Goal: Transaction & Acquisition: Purchase product/service

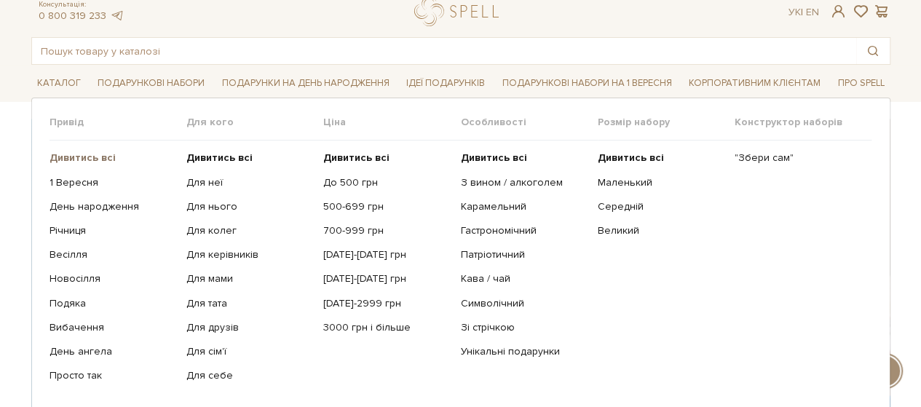
scroll to position [73, 0]
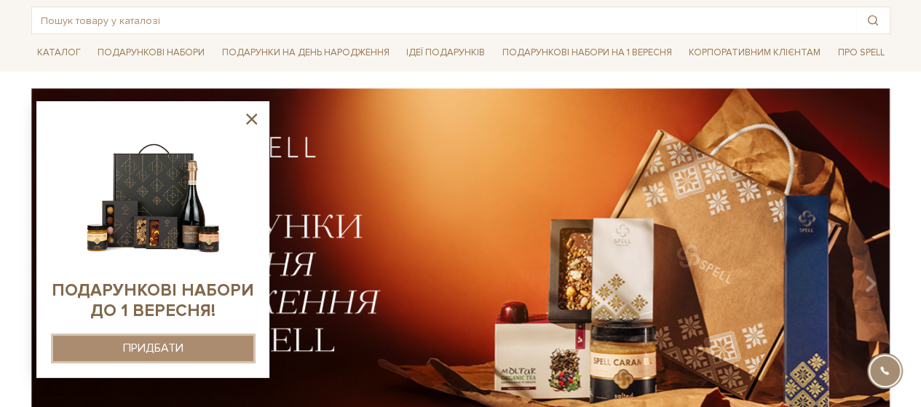
click at [150, 343] on div "ПРИДБАТИ" at bounding box center [153, 349] width 60 height 14
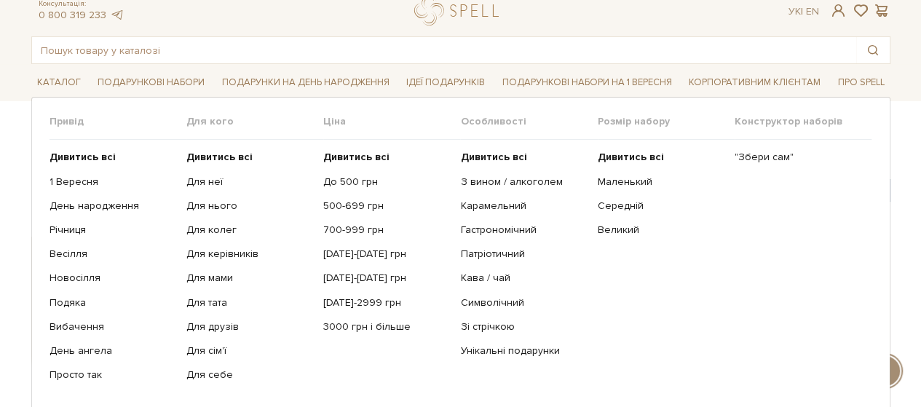
scroll to position [73, 0]
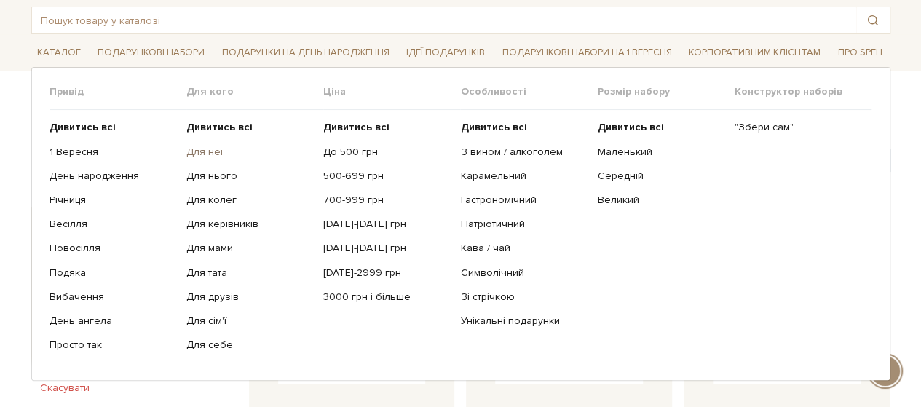
click at [207, 151] on link "Для неї" at bounding box center [249, 152] width 126 height 13
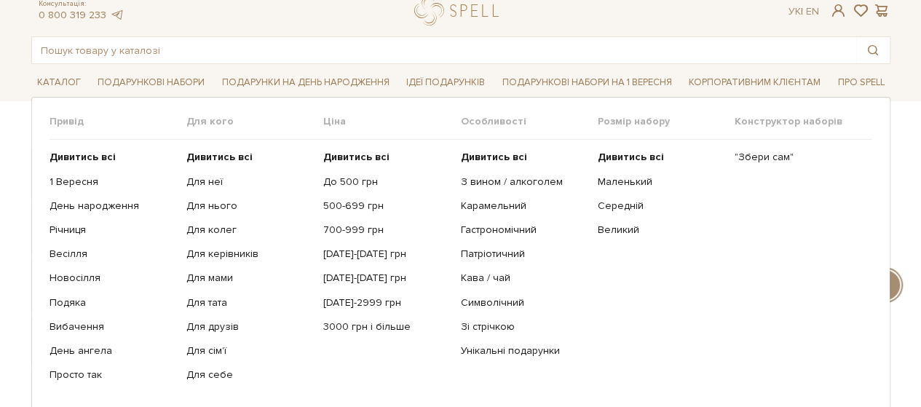
scroll to position [73, 0]
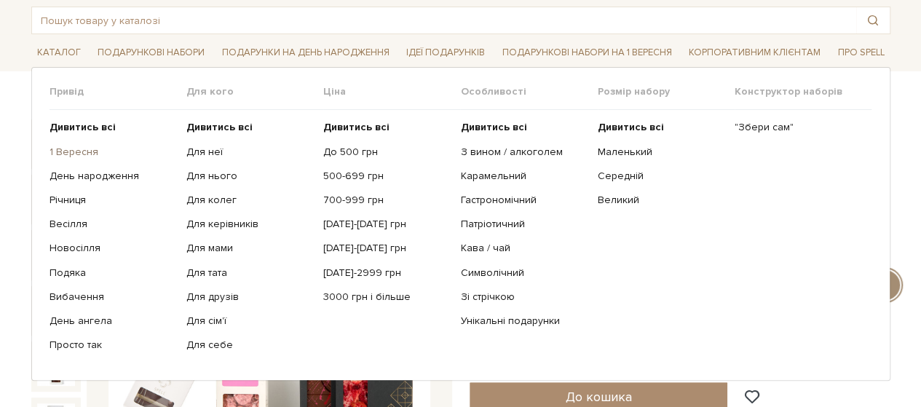
click at [76, 146] on link "1 Вересня" at bounding box center [113, 152] width 126 height 13
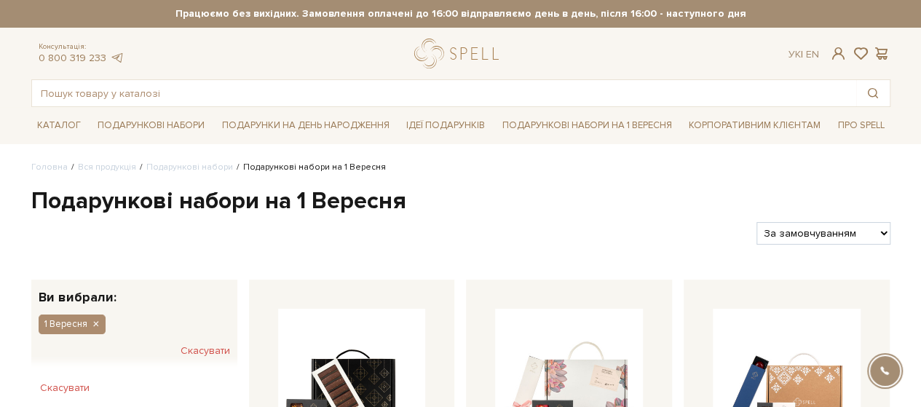
click at [881, 230] on select "За замовчуванням За Ціною (зростання) За Ціною (зменшення) Новинки За популярні…" at bounding box center [823, 233] width 133 height 23
select select "https://spellchocolate.com/our-productions/podarunkovi-box/1_veresnya?sort=p.pr…"
click at [757, 222] on select "За замовчуванням За Ціною (зростання) За Ціною (зменшення) Новинки За популярні…" at bounding box center [823, 233] width 133 height 23
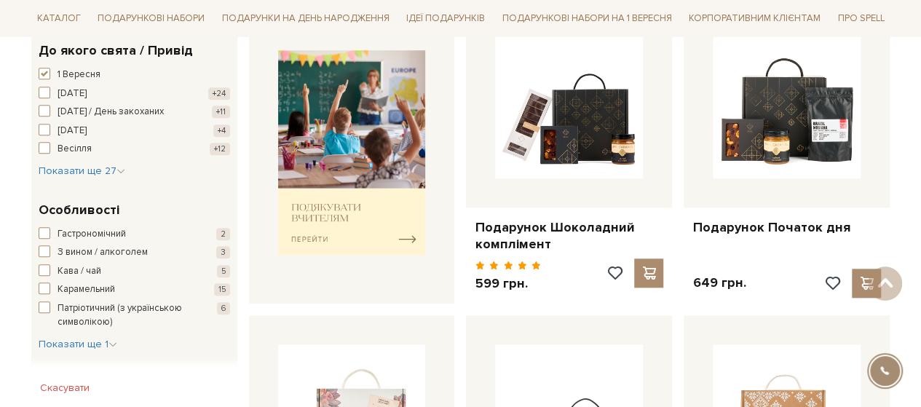
scroll to position [583, 0]
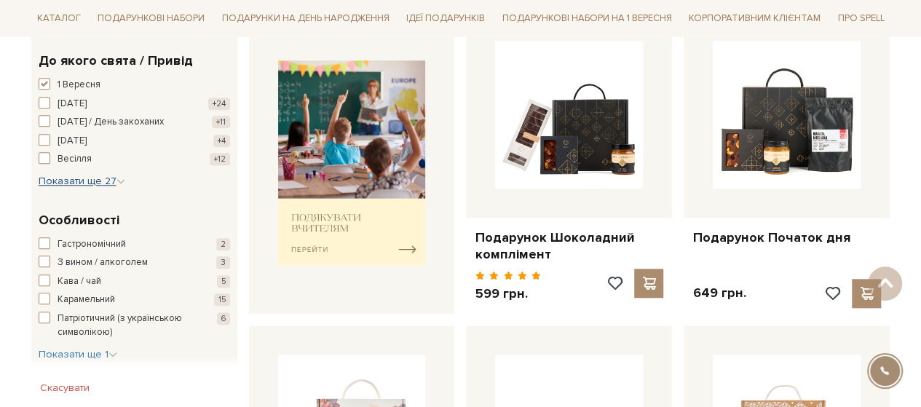
click at [117, 178] on icon "button" at bounding box center [121, 181] width 9 height 9
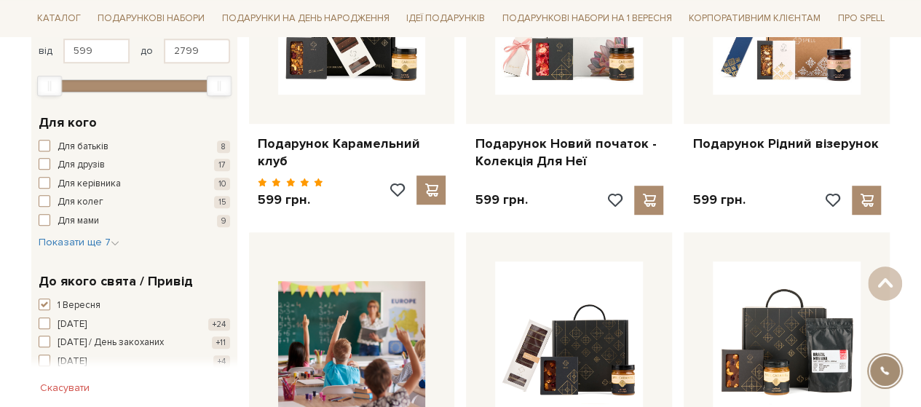
scroll to position [364, 0]
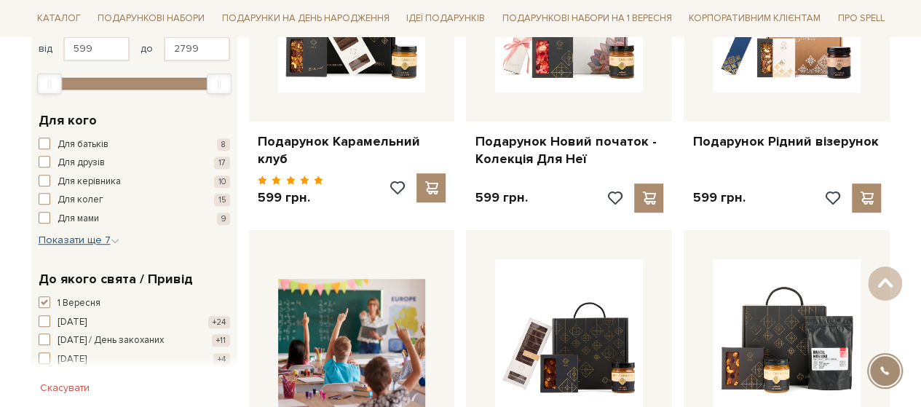
click at [111, 240] on icon "button" at bounding box center [115, 241] width 9 height 9
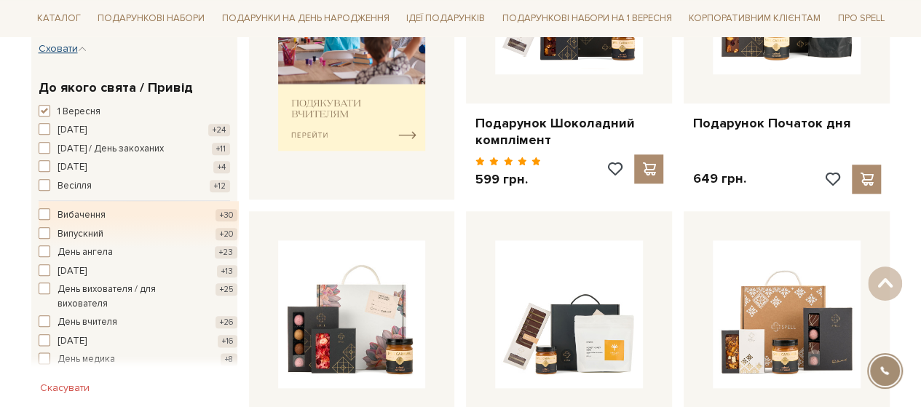
scroll to position [728, 0]
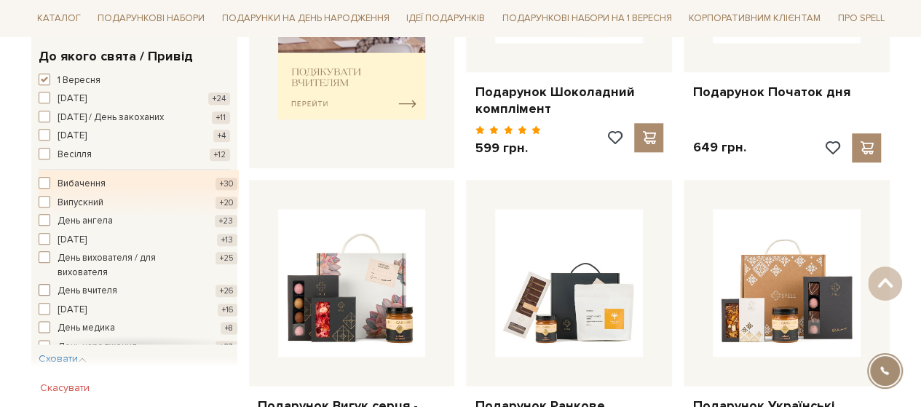
click at [47, 284] on span "button" at bounding box center [45, 290] width 12 height 12
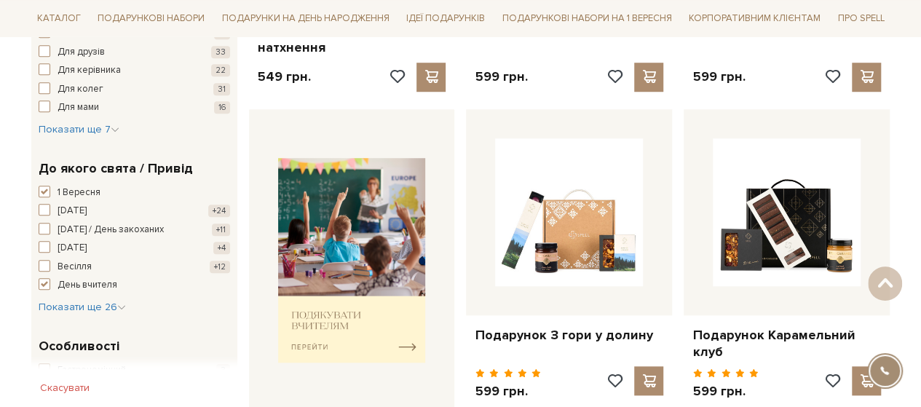
scroll to position [510, 0]
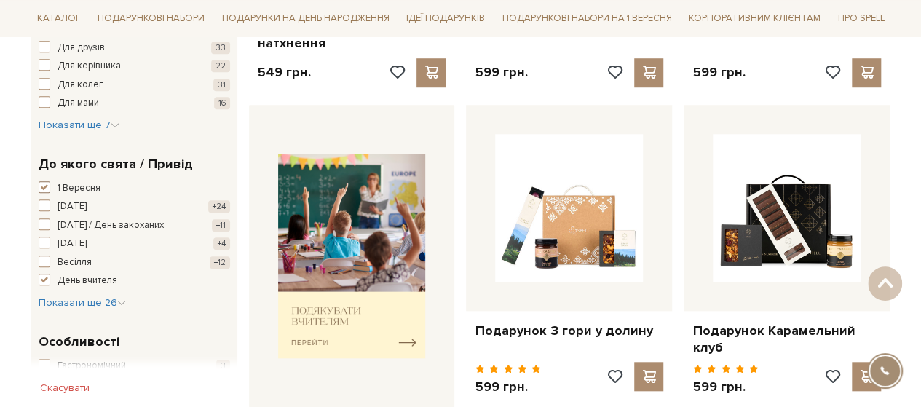
click at [44, 181] on span "button" at bounding box center [45, 187] width 12 height 12
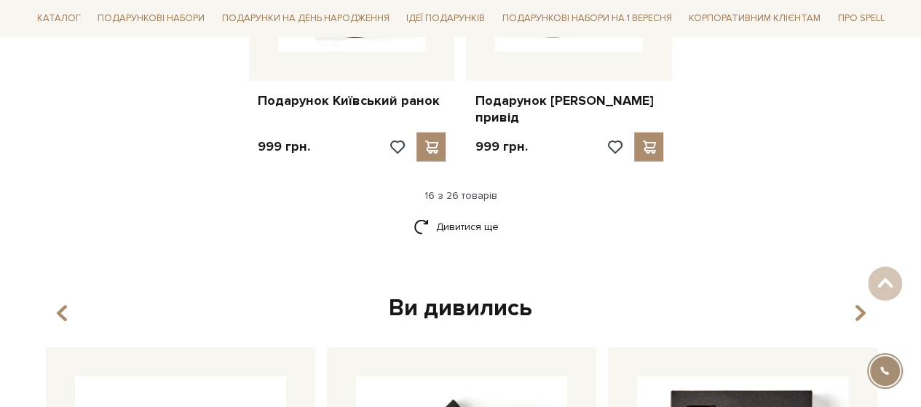
scroll to position [2040, 0]
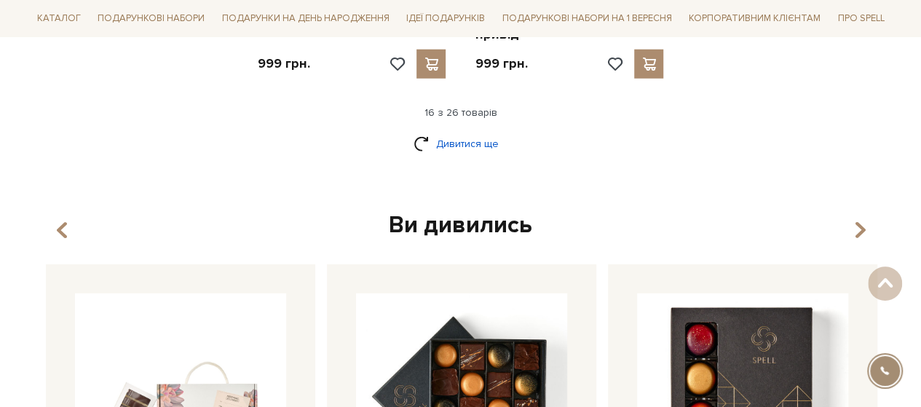
click at [450, 131] on link "Дивитися ще" at bounding box center [461, 143] width 95 height 25
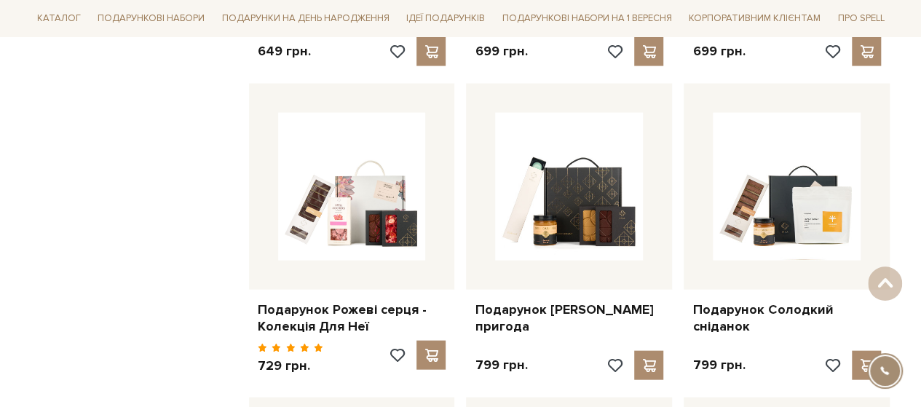
scroll to position [1457, 0]
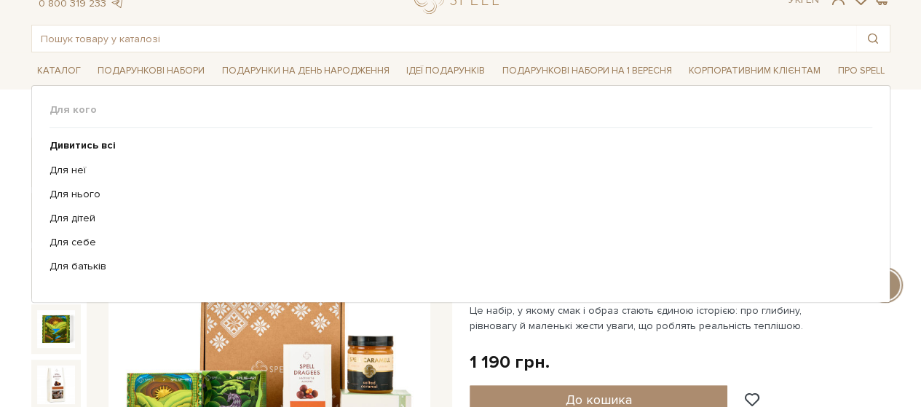
scroll to position [146, 0]
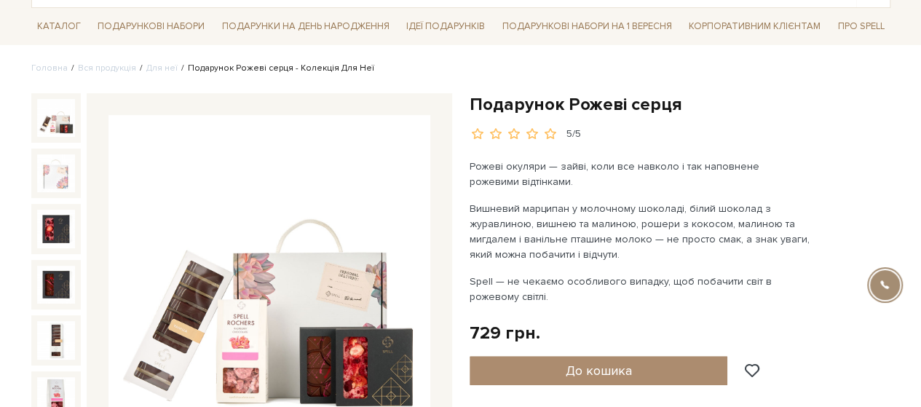
scroll to position [146, 0]
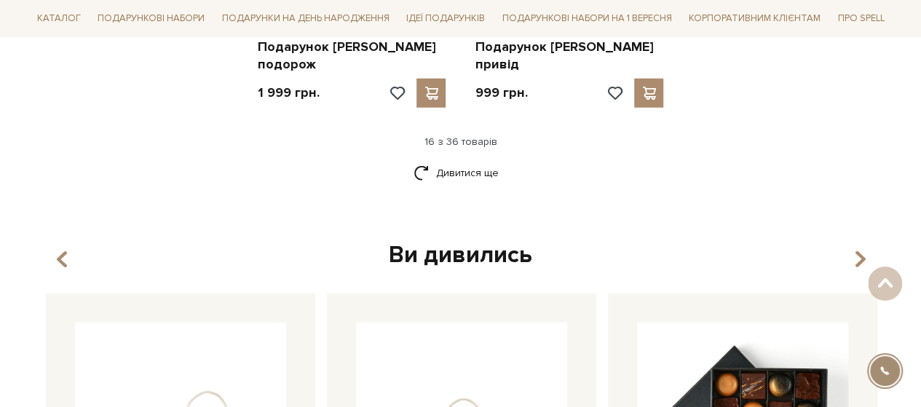
scroll to position [2112, 0]
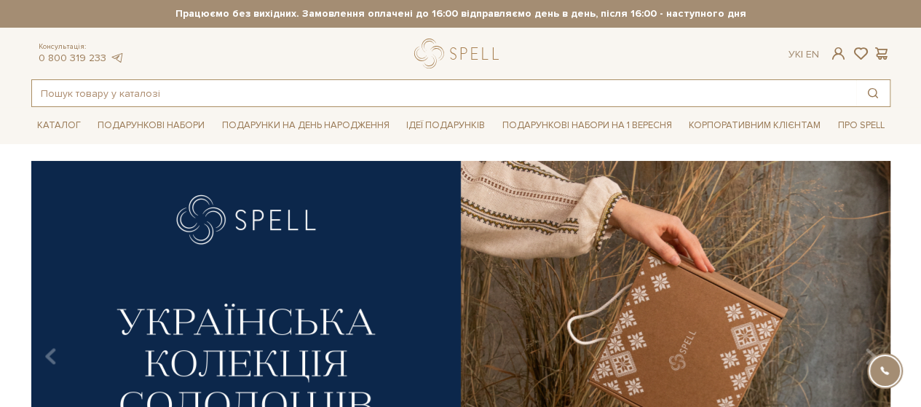
click at [68, 91] on input "text" at bounding box center [444, 93] width 825 height 26
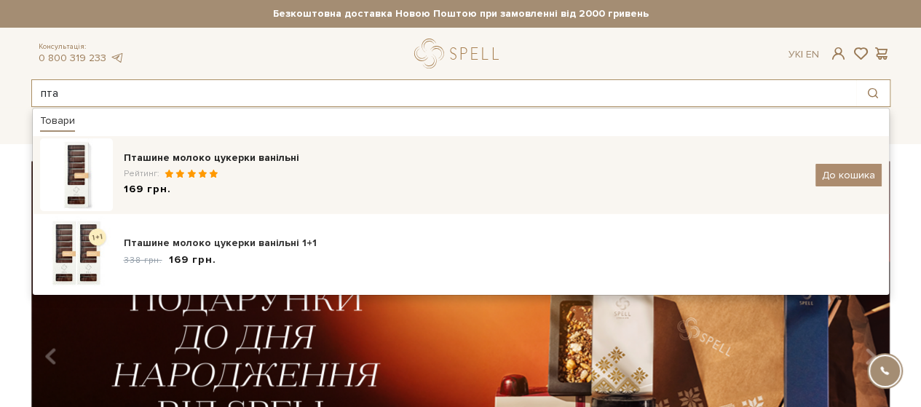
type input "пта"
click at [145, 168] on span "Рейтинг:" at bounding box center [143, 173] width 39 height 11
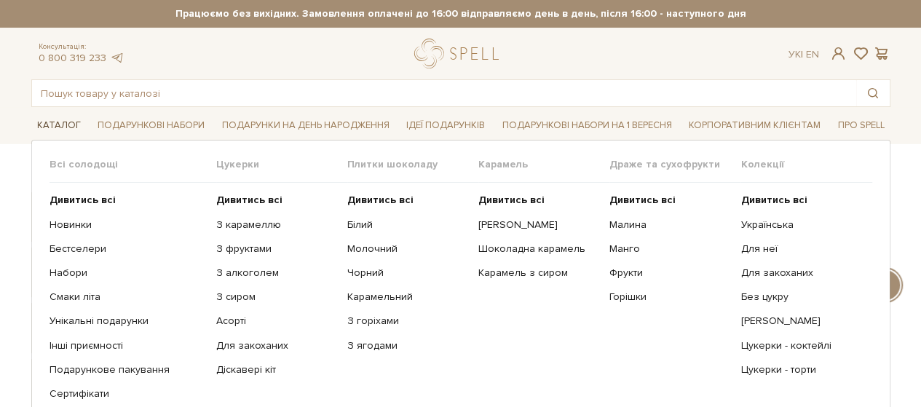
click at [45, 123] on link "Каталог" at bounding box center [58, 125] width 55 height 23
click at [83, 248] on link "Бестселери" at bounding box center [128, 249] width 156 height 13
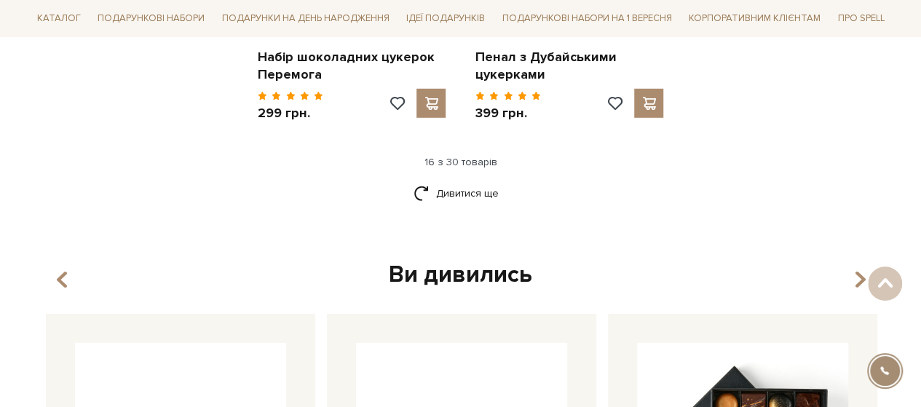
scroll to position [2040, 0]
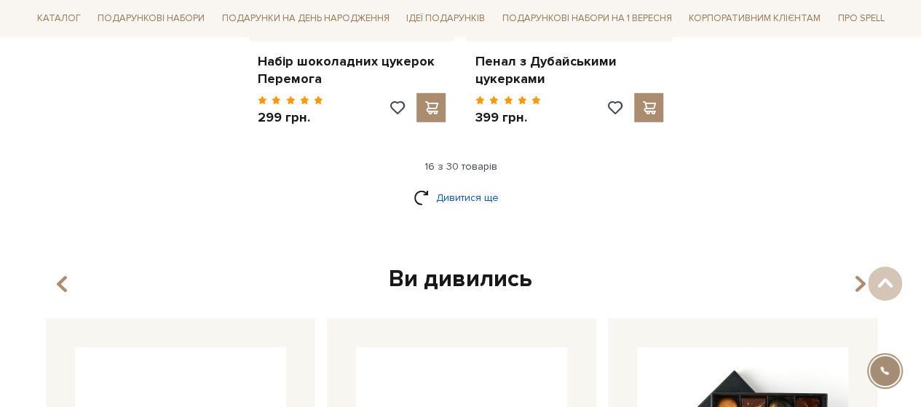
click at [473, 185] on link "Дивитися ще" at bounding box center [461, 197] width 95 height 25
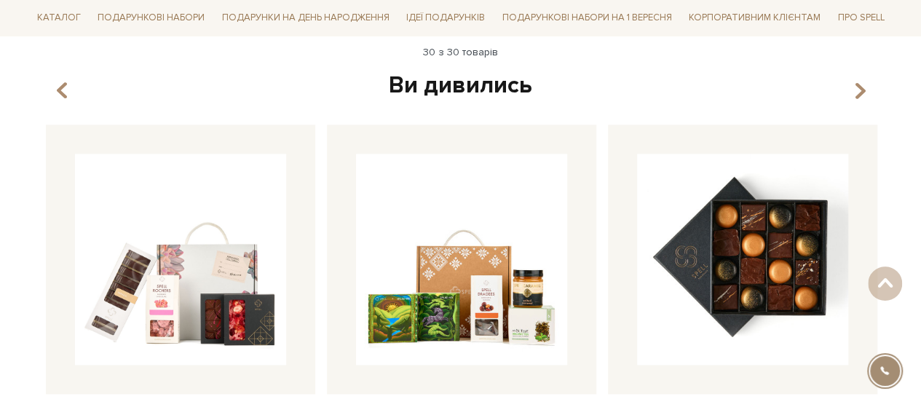
scroll to position [3861, 0]
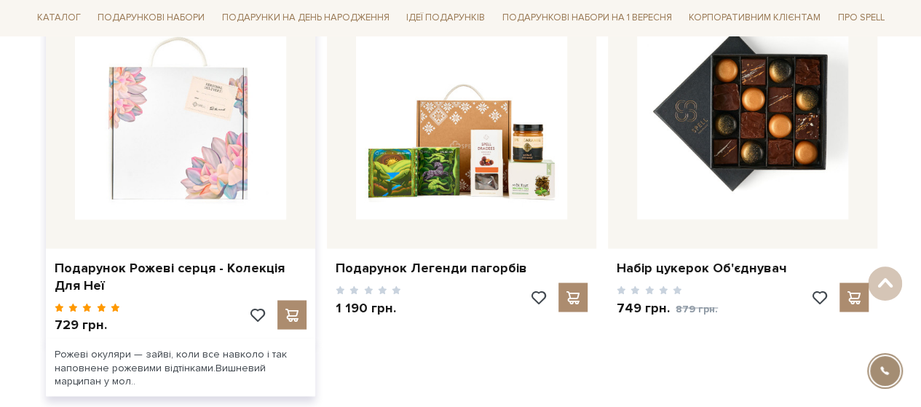
click at [98, 146] on img at bounding box center [180, 113] width 211 height 211
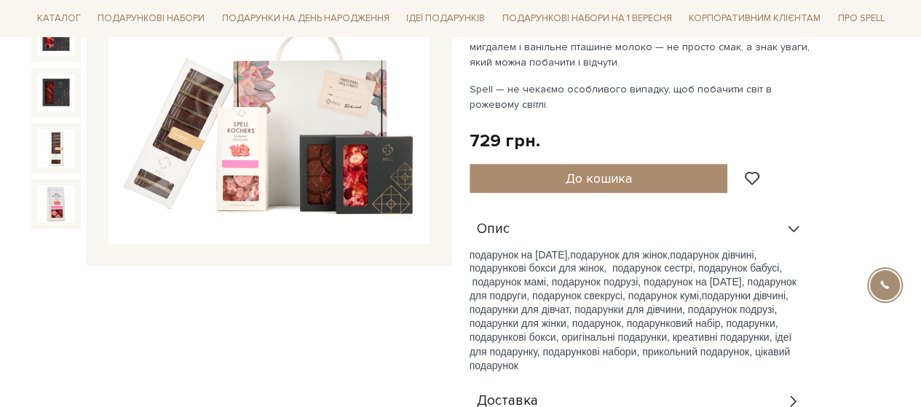
scroll to position [73, 0]
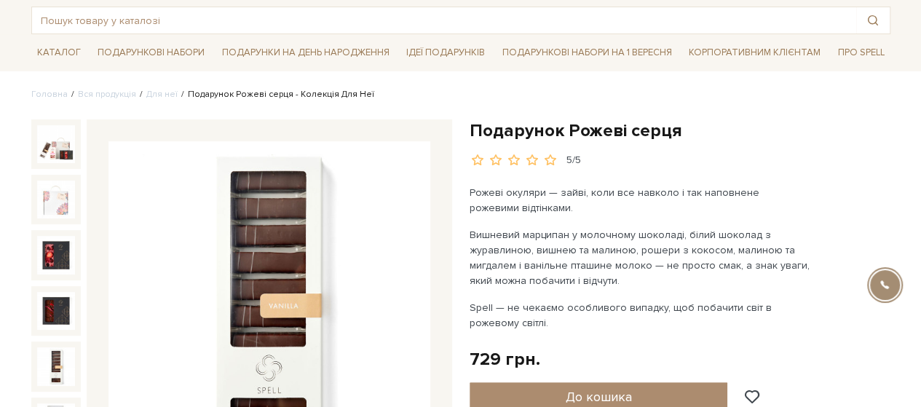
click at [51, 363] on img at bounding box center [56, 366] width 38 height 38
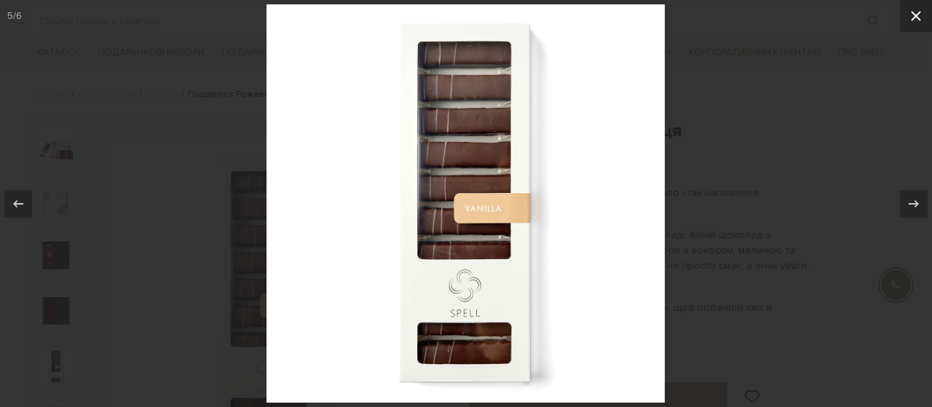
click at [912, 23] on icon at bounding box center [916, 15] width 17 height 17
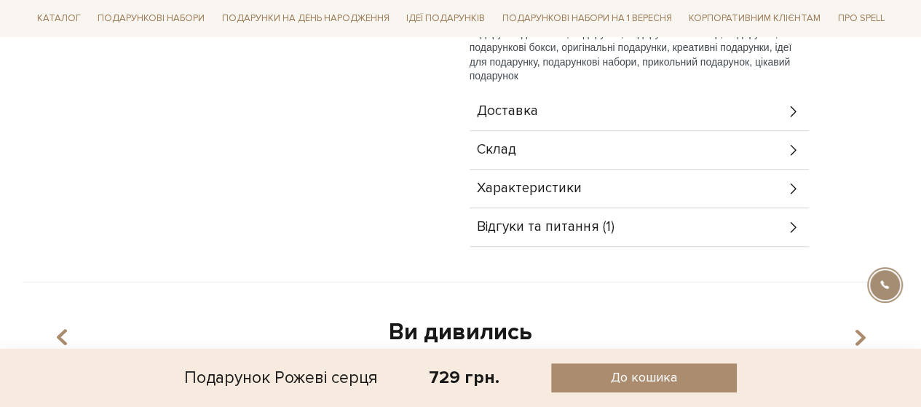
scroll to position [510, 0]
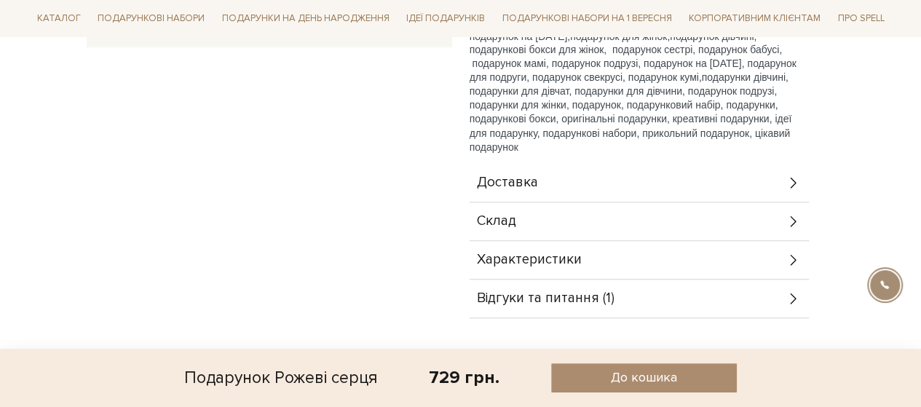
click at [537, 295] on span "Відгуки та питання (1)" at bounding box center [546, 298] width 138 height 13
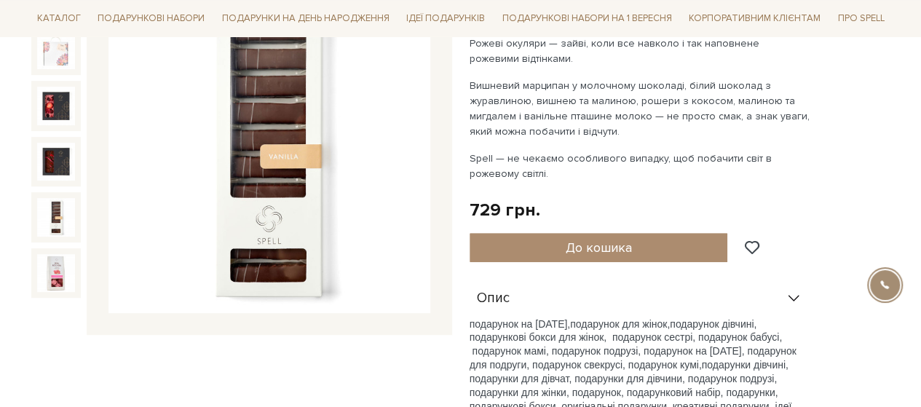
scroll to position [146, 0]
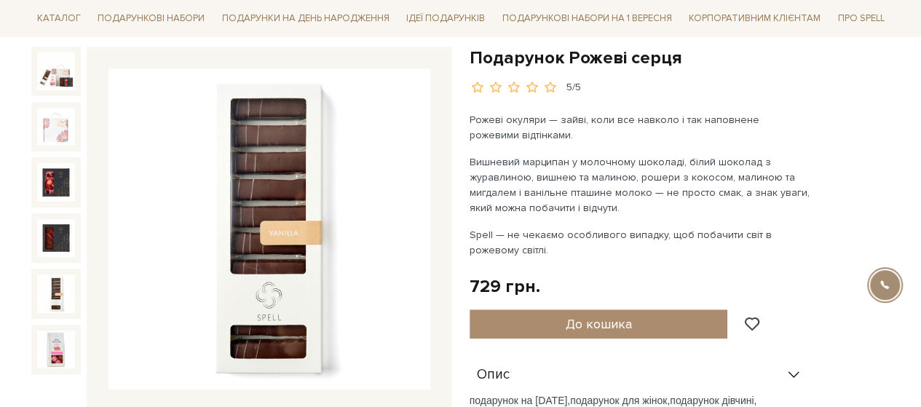
click at [275, 176] on img at bounding box center [270, 229] width 322 height 322
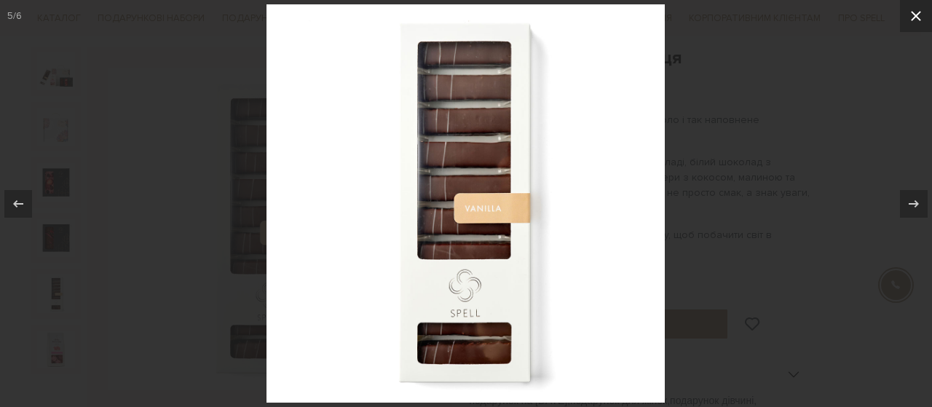
click at [910, 21] on icon at bounding box center [916, 15] width 17 height 17
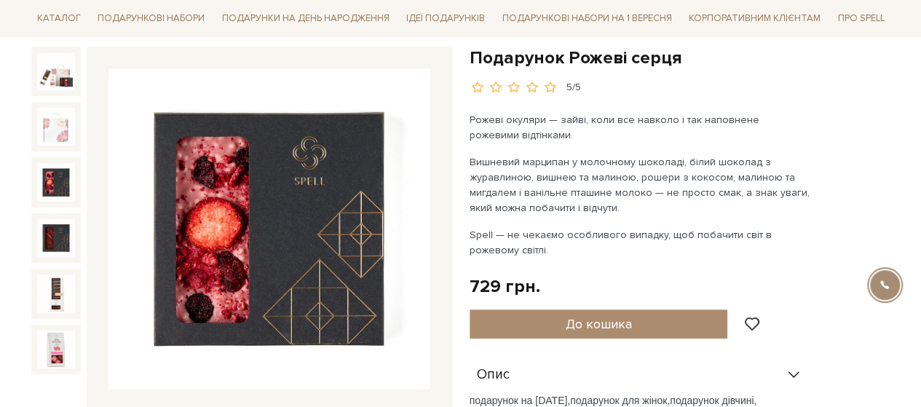
click at [52, 176] on img at bounding box center [56, 182] width 38 height 38
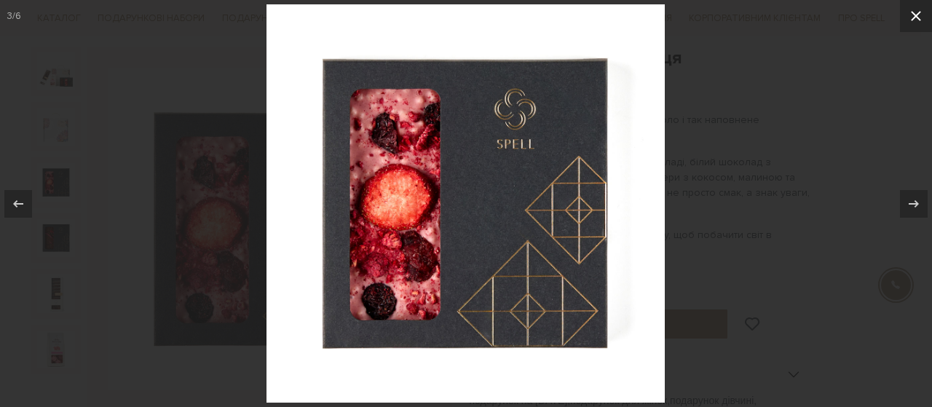
click at [921, 11] on icon at bounding box center [916, 15] width 17 height 17
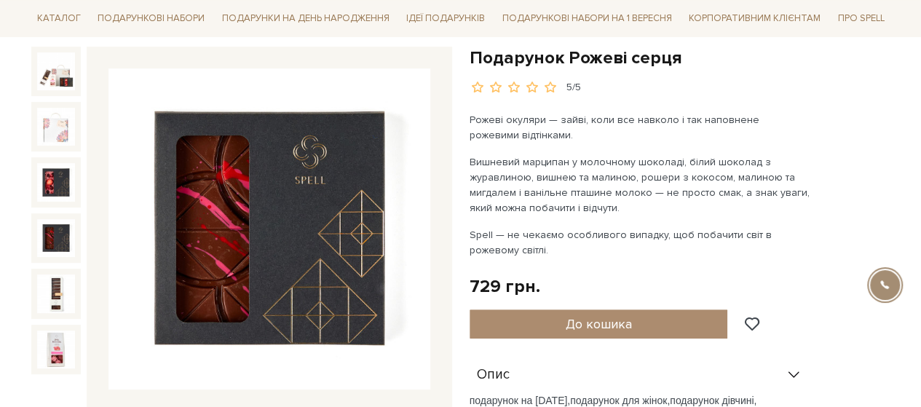
click at [49, 234] on img at bounding box center [56, 238] width 38 height 38
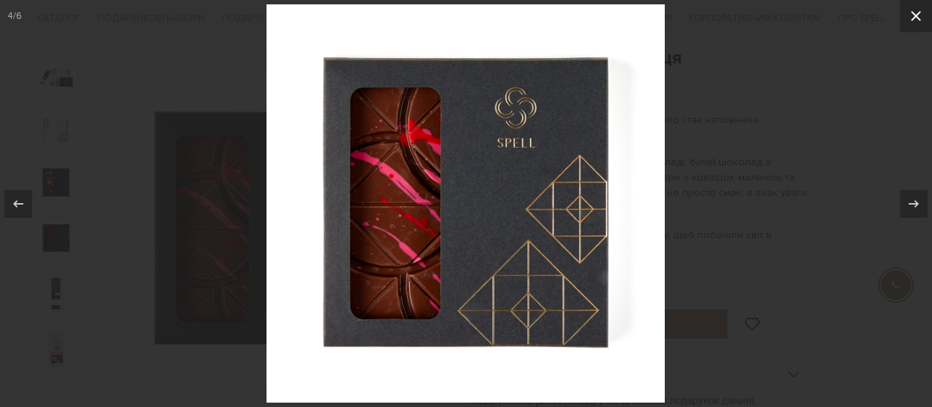
click at [910, 18] on icon at bounding box center [916, 15] width 17 height 17
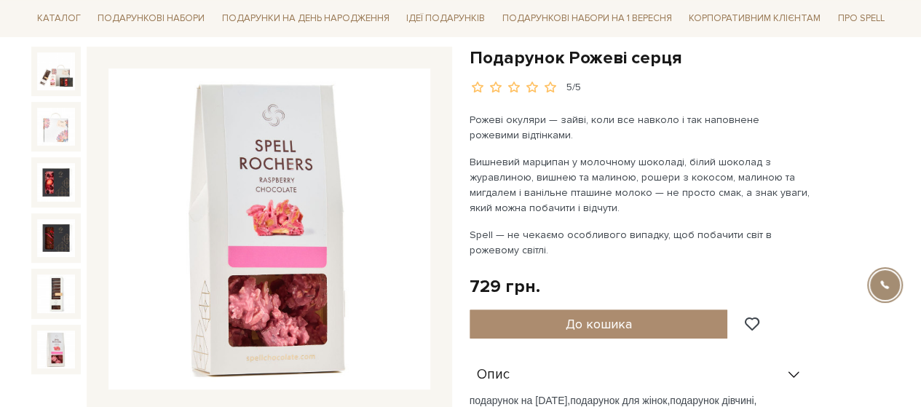
click at [48, 337] on img at bounding box center [56, 350] width 38 height 38
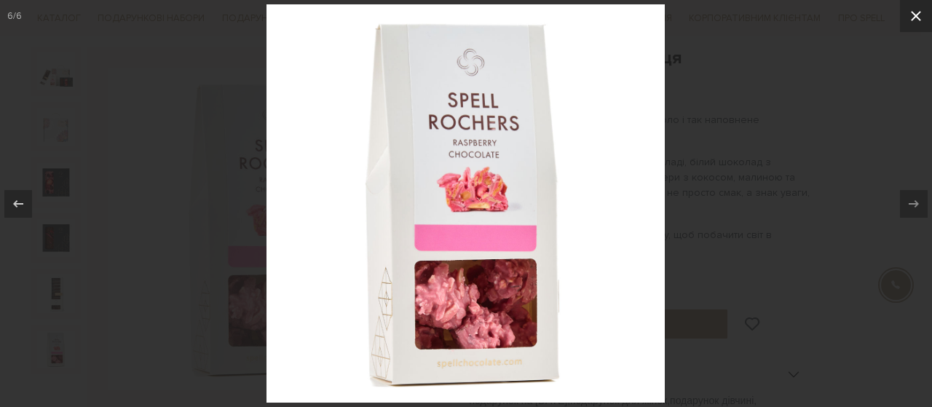
click at [921, 20] on icon at bounding box center [916, 15] width 17 height 17
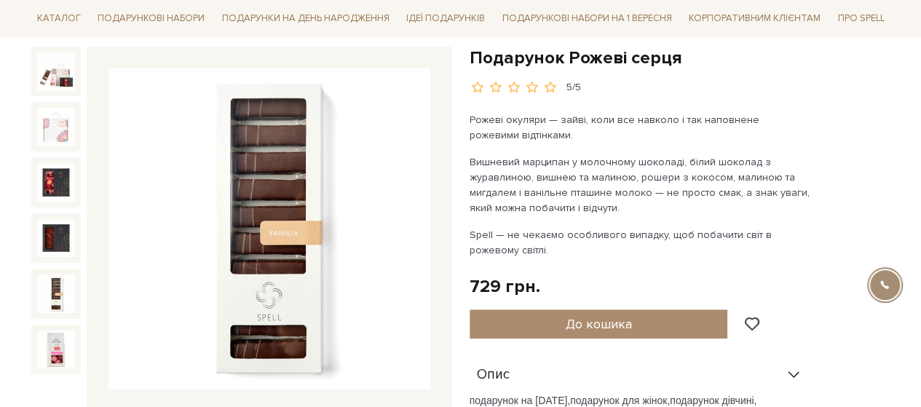
click at [55, 284] on img at bounding box center [56, 294] width 38 height 38
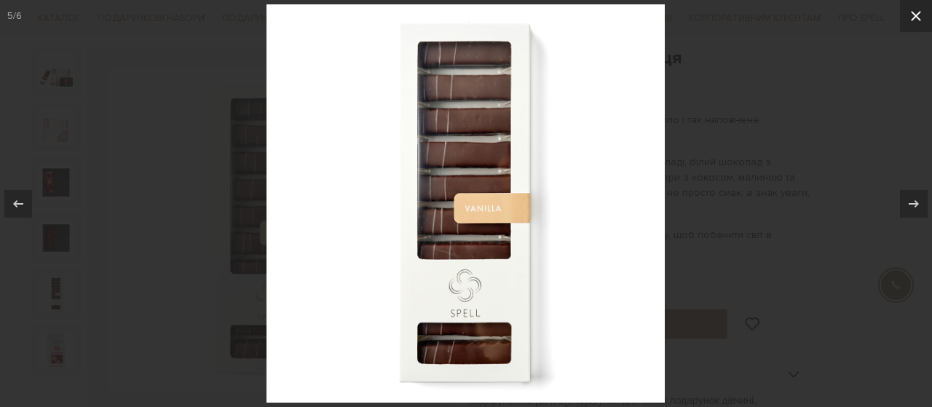
click at [919, 18] on icon at bounding box center [916, 16] width 10 height 10
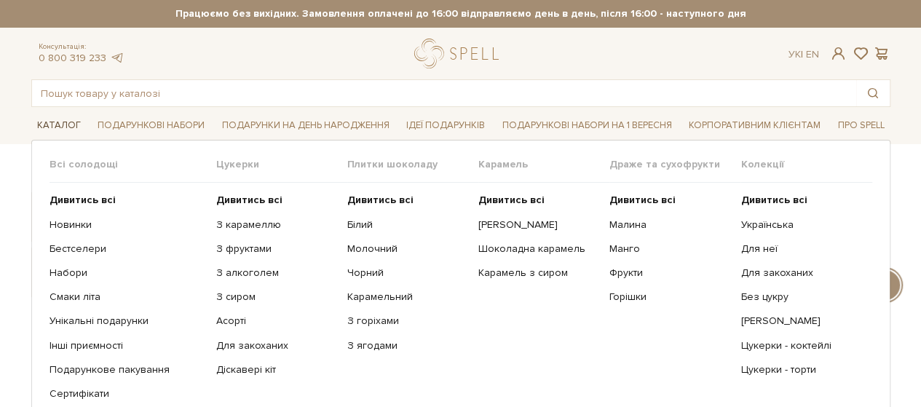
click at [61, 123] on link "Каталог" at bounding box center [58, 125] width 55 height 23
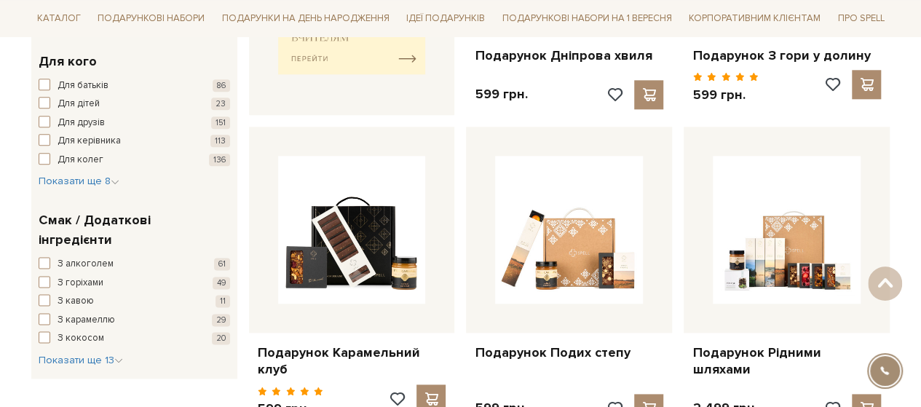
scroll to position [801, 0]
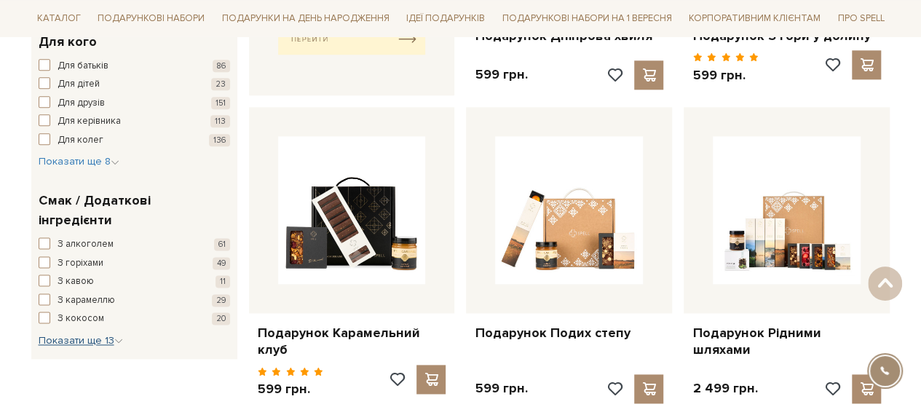
click at [117, 337] on icon "button" at bounding box center [118, 341] width 9 height 9
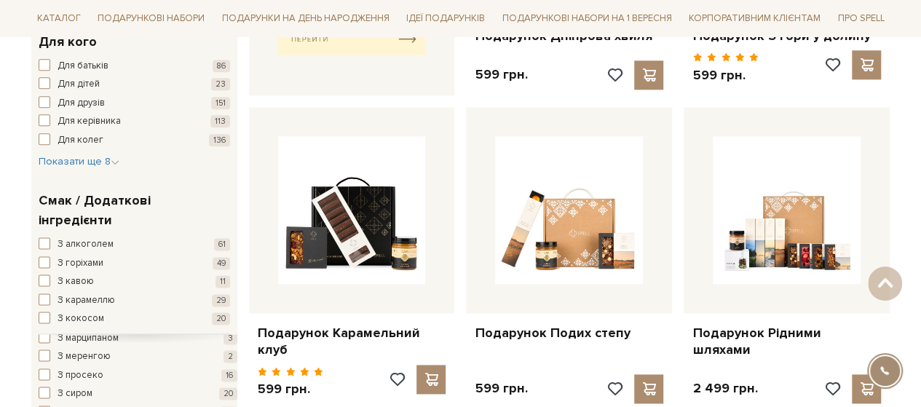
scroll to position [69, 0]
click at [42, 384] on span "button" at bounding box center [45, 390] width 12 height 12
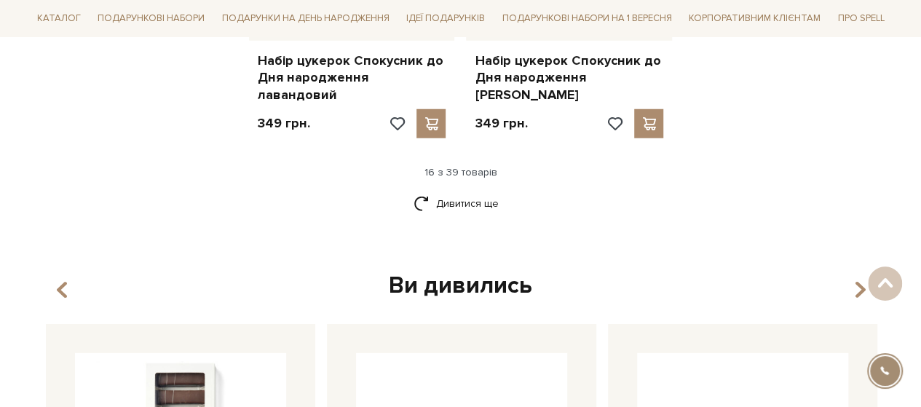
scroll to position [1967, 0]
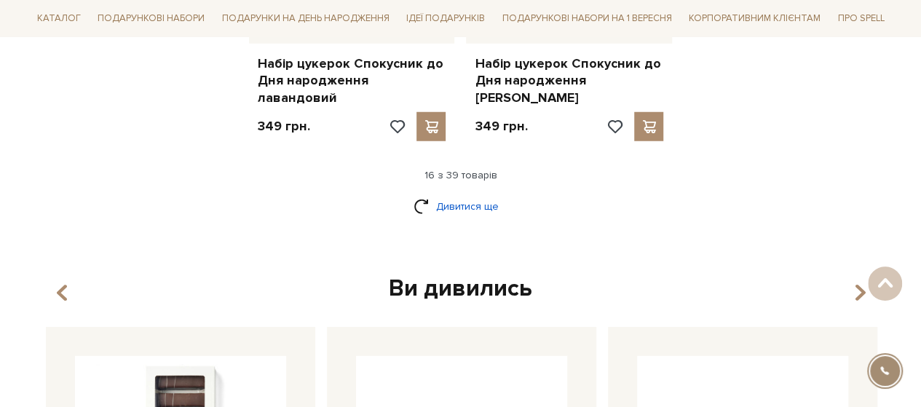
click at [451, 194] on link "Дивитися ще" at bounding box center [461, 206] width 95 height 25
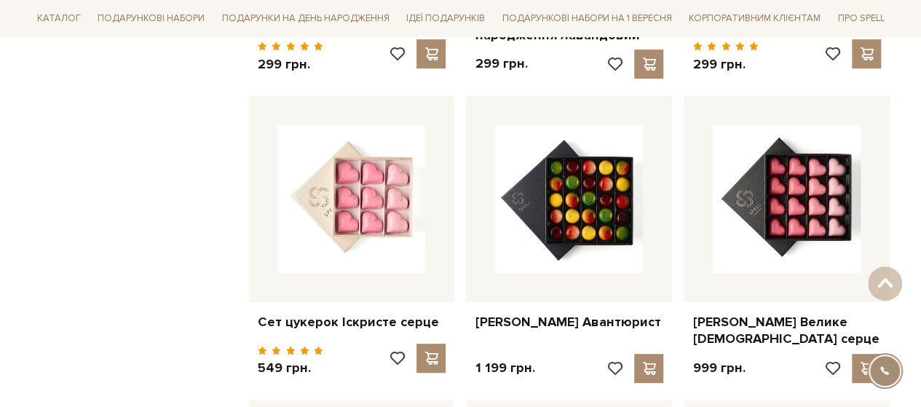
scroll to position [3059, 0]
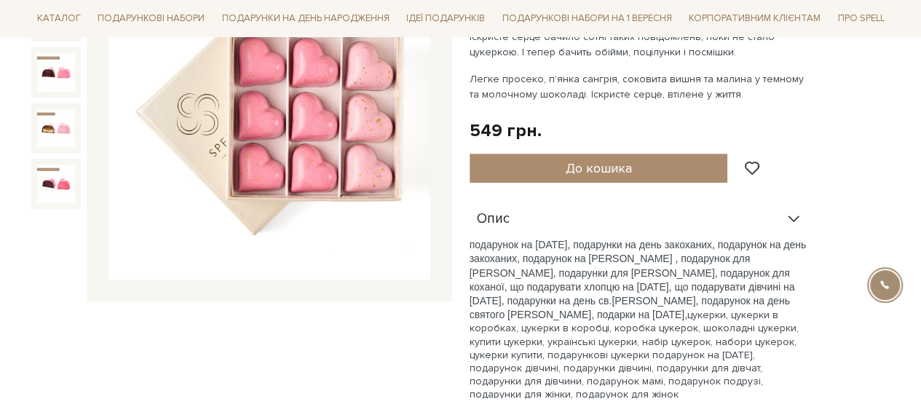
scroll to position [146, 0]
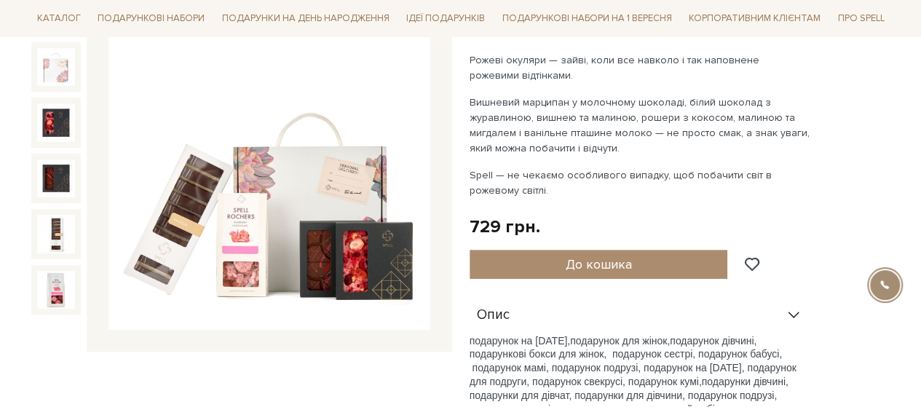
scroll to position [219, 0]
